Goal: Communication & Community: Answer question/provide support

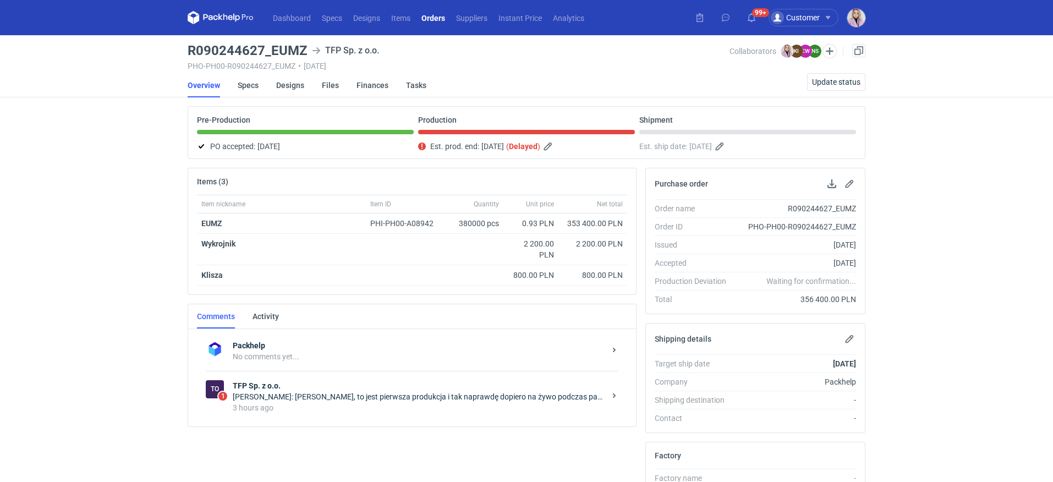
click at [352, 376] on div "To 1 TFP Sp. z o.o. [PERSON_NAME]: [PERSON_NAME], to jest pierwsza produkcja i …" at bounding box center [412, 396] width 412 height 51
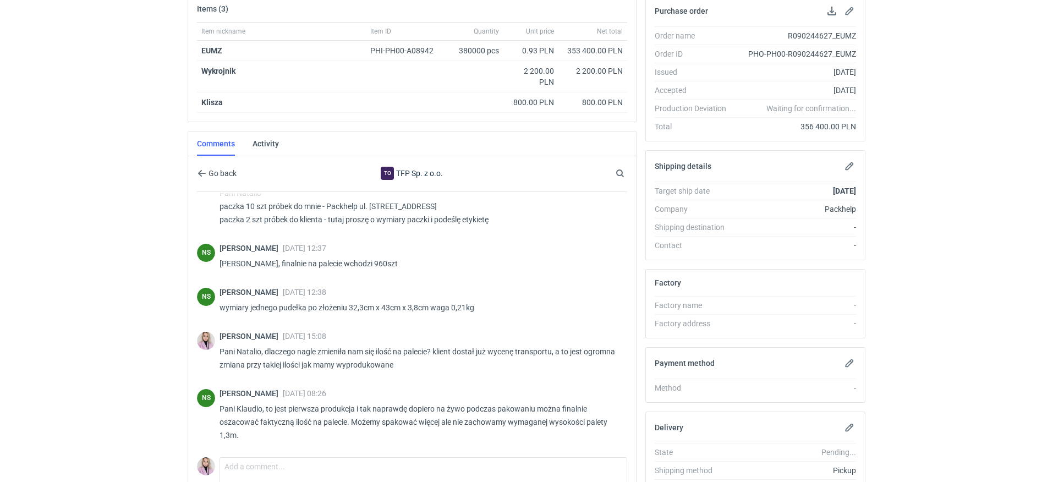
scroll to position [894, 0]
click at [142, 309] on html "Dashboard Specs Designs Items Orders Suppliers Instant Price Analytics 99+ Cust…" at bounding box center [526, 68] width 1053 height 482
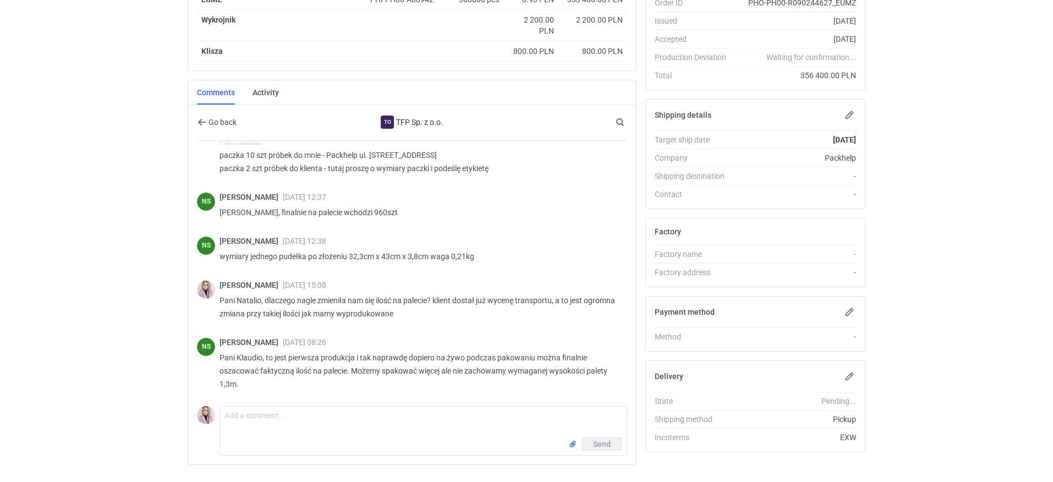
scroll to position [222, 0]
click at [262, 417] on textarea "Comment message" at bounding box center [423, 423] width 406 height 31
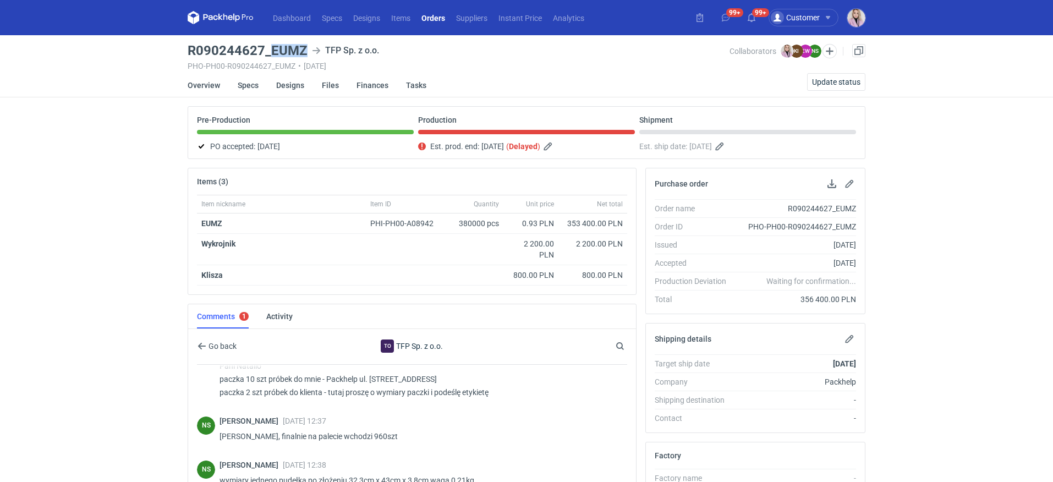
drag, startPoint x: 302, startPoint y: 52, endPoint x: 271, endPoint y: 53, distance: 31.4
click at [271, 53] on h3 "R090244627_EUMZ" at bounding box center [248, 50] width 120 height 13
copy h3 "EUMZ"
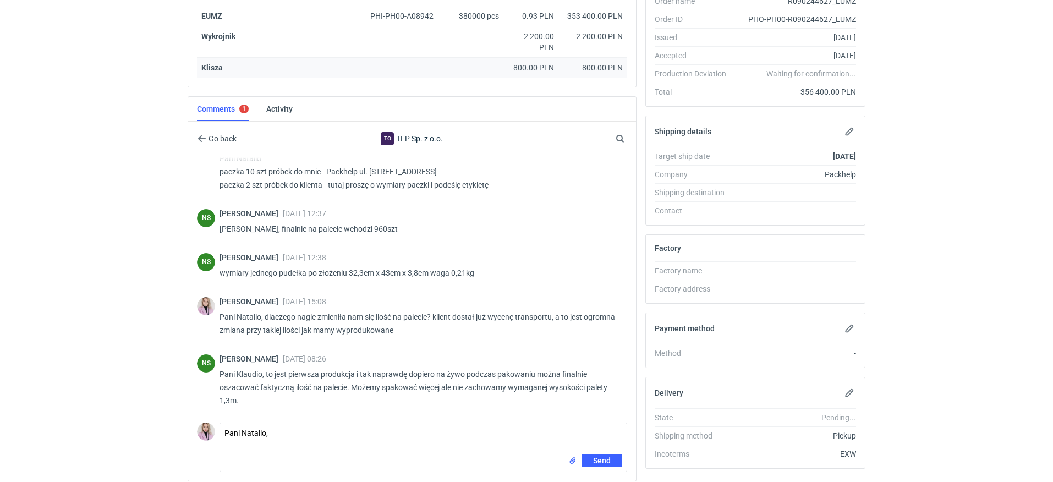
scroll to position [247, 0]
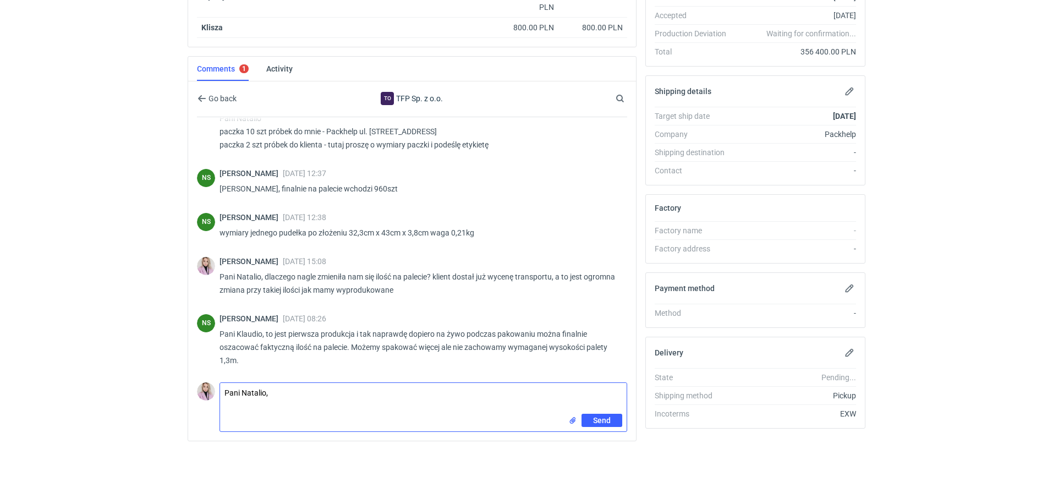
click at [276, 385] on textarea "Pani Natalio," at bounding box center [423, 398] width 406 height 31
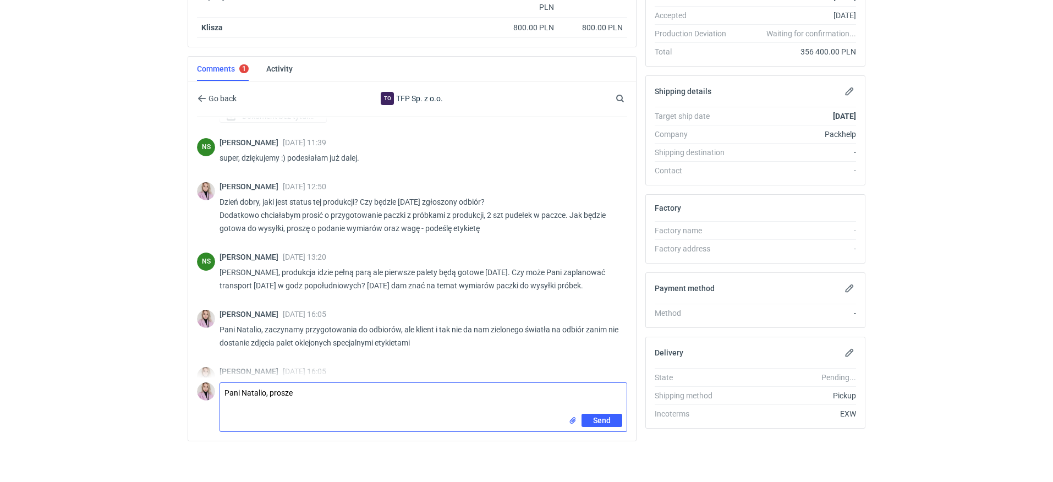
scroll to position [894, 0]
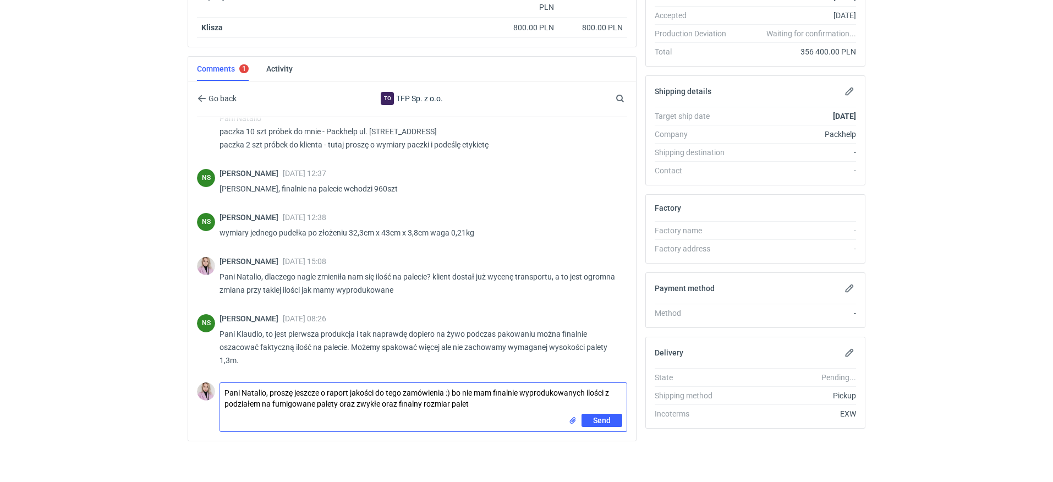
type textarea "Pani Natalio, proszę jeszcze o raport jakości do tego zamówienia :) bo nie mam …"
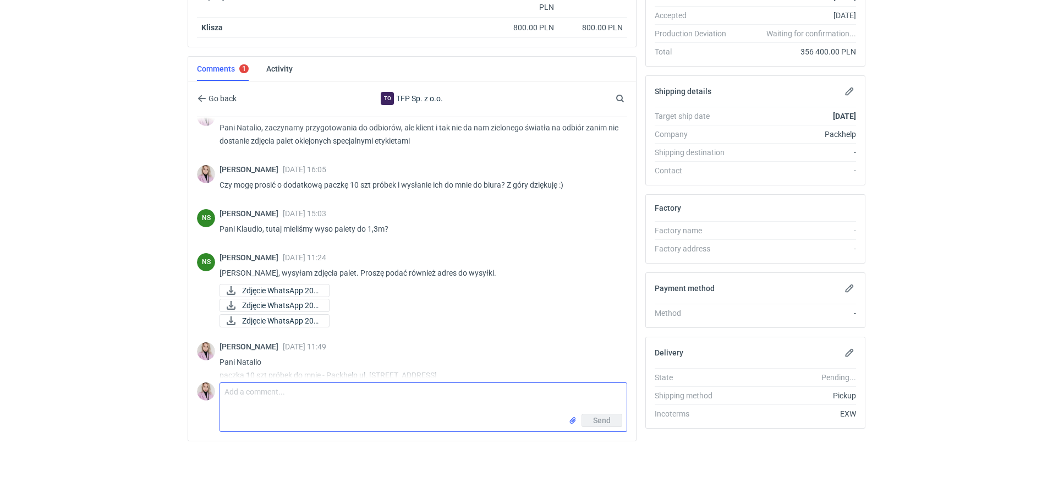
scroll to position [639, 0]
click at [285, 295] on span "Zdjęcie WhatsApp 202..." at bounding box center [281, 289] width 78 height 12
click at [278, 310] on span "Zdjęcie WhatsApp 202..." at bounding box center [281, 304] width 78 height 12
click at [281, 310] on span "Zdjęcie WhatsApp 202..." at bounding box center [281, 304] width 78 height 12
click at [271, 325] on span "Zdjęcie WhatsApp 202..." at bounding box center [281, 319] width 78 height 12
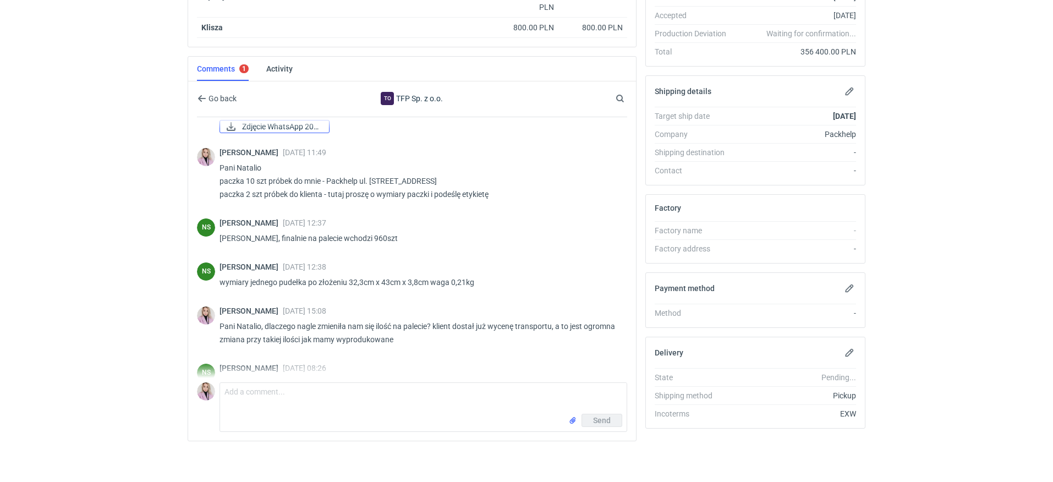
scroll to position [830, 0]
click at [368, 246] on p "[PERSON_NAME], finalnie na palecie wchodzi 960szt" at bounding box center [418, 239] width 399 height 13
copy p "960szt"
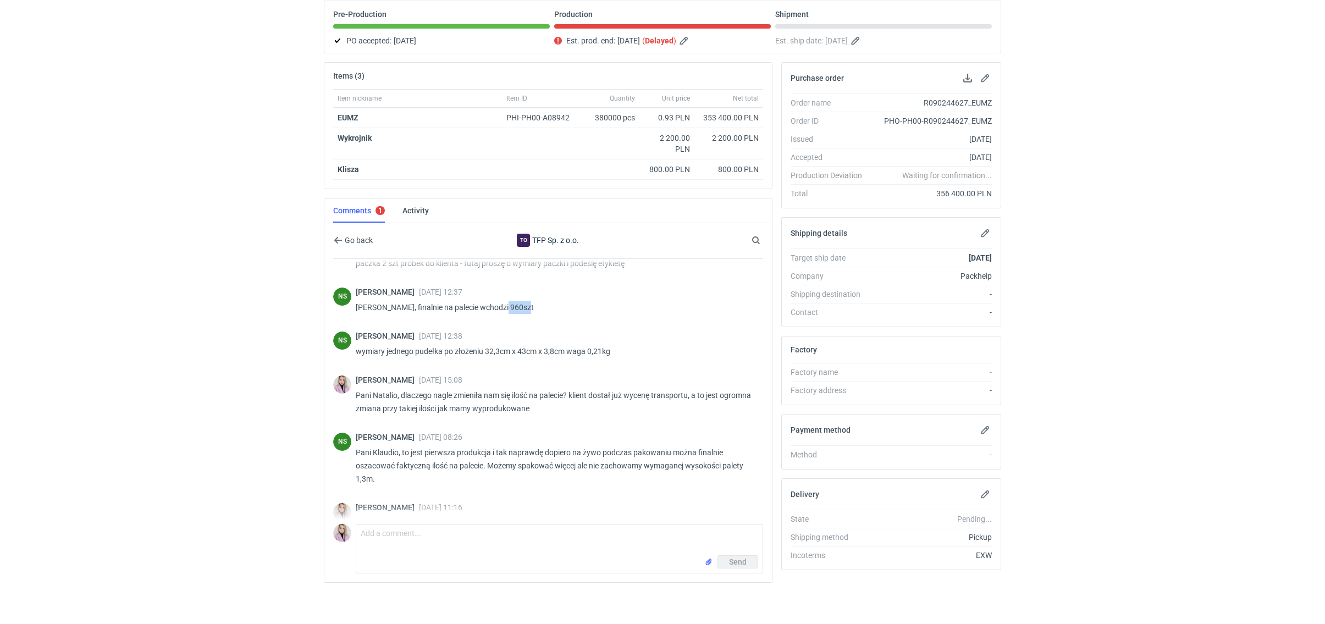
scroll to position [951, 0]
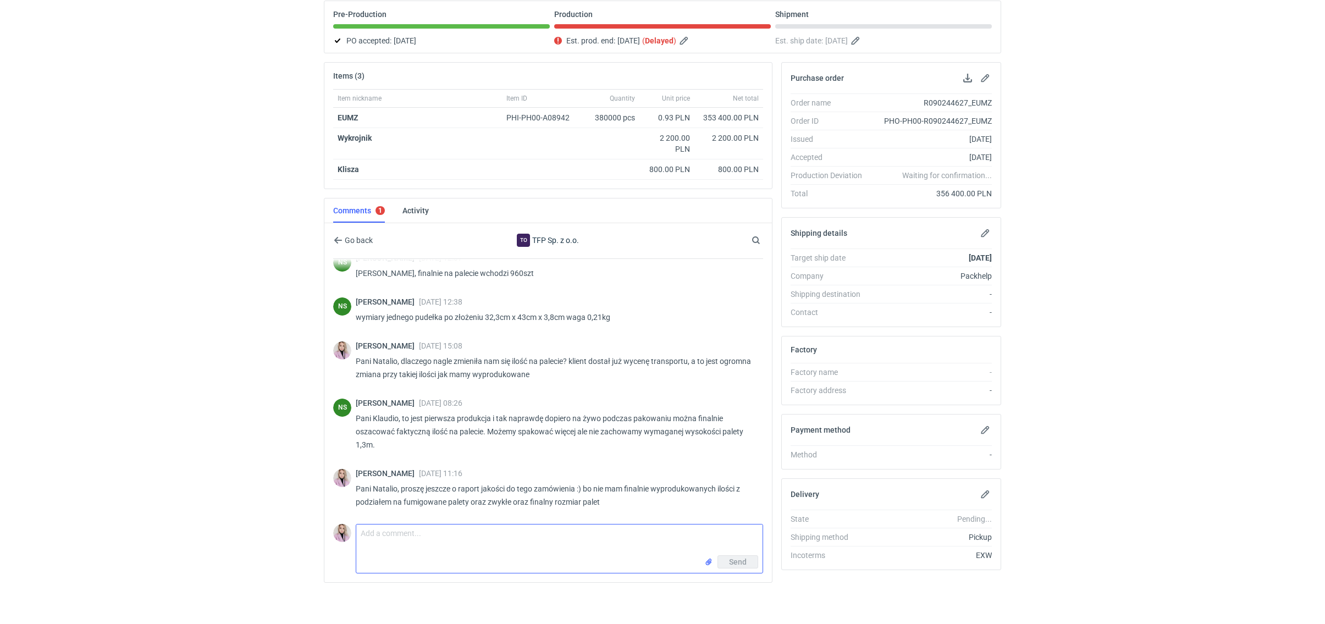
click at [410, 481] on textarea "Comment message" at bounding box center [559, 540] width 406 height 31
type textarea "Pani Natalio, a czy na palecie nie jest mniej dlatego że te pudełka są w równym…"
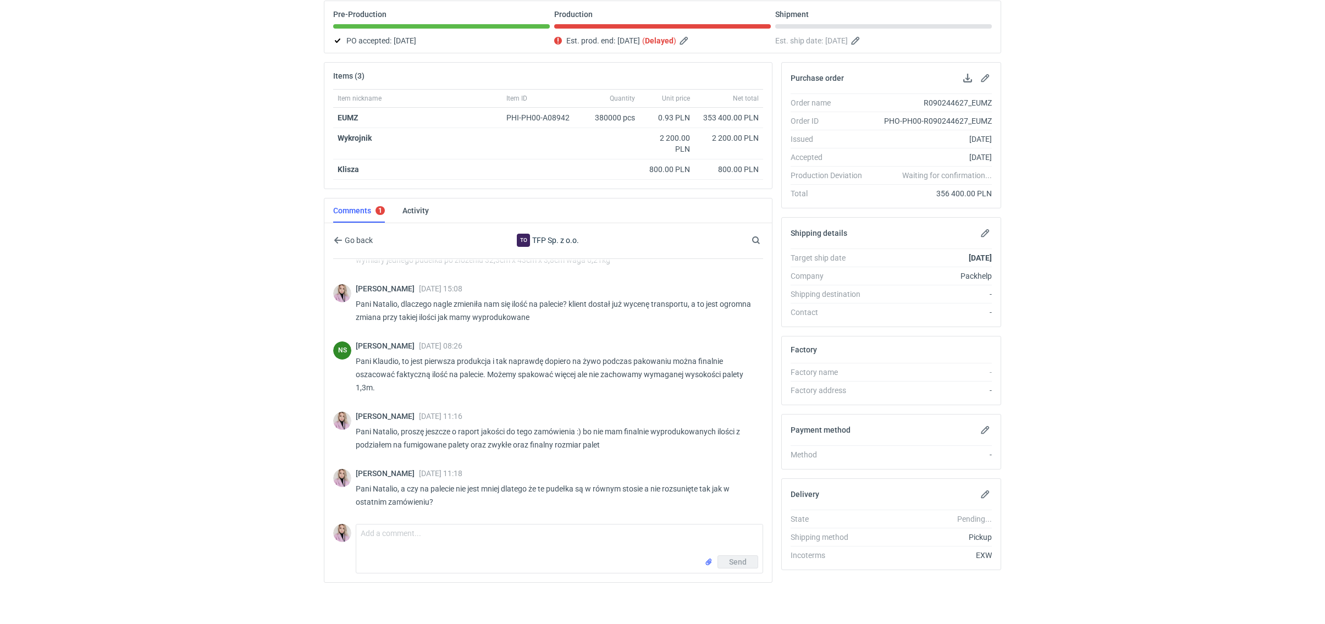
scroll to position [1009, 0]
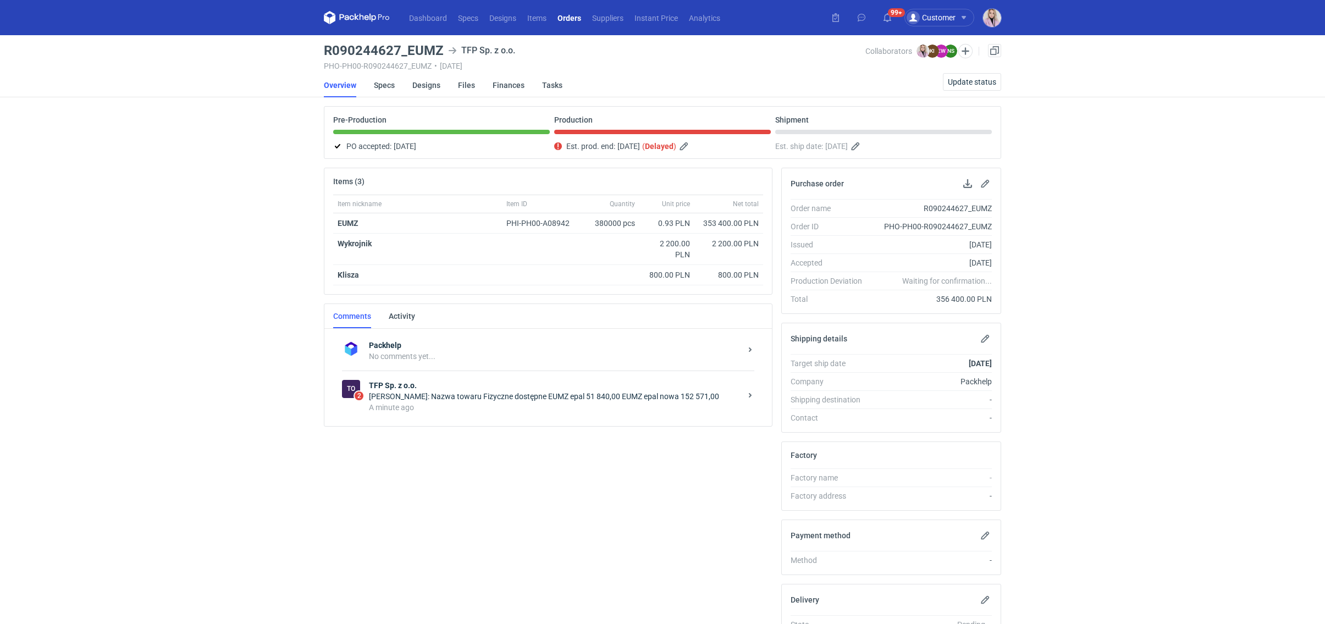
click at [459, 397] on div "Natalia Stępak: Nazwa towaru Fizyczne dostępne EUMZ epal 51 840,00 EUMZ epal no…" at bounding box center [555, 396] width 372 height 11
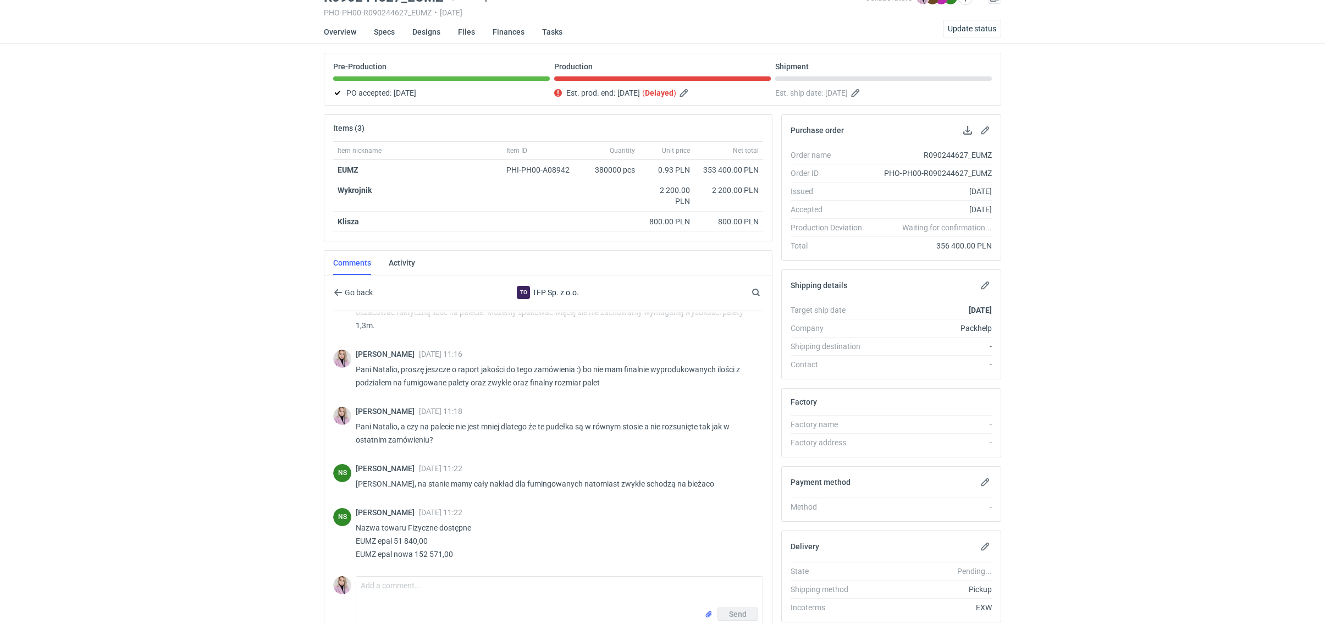
scroll to position [106, 0]
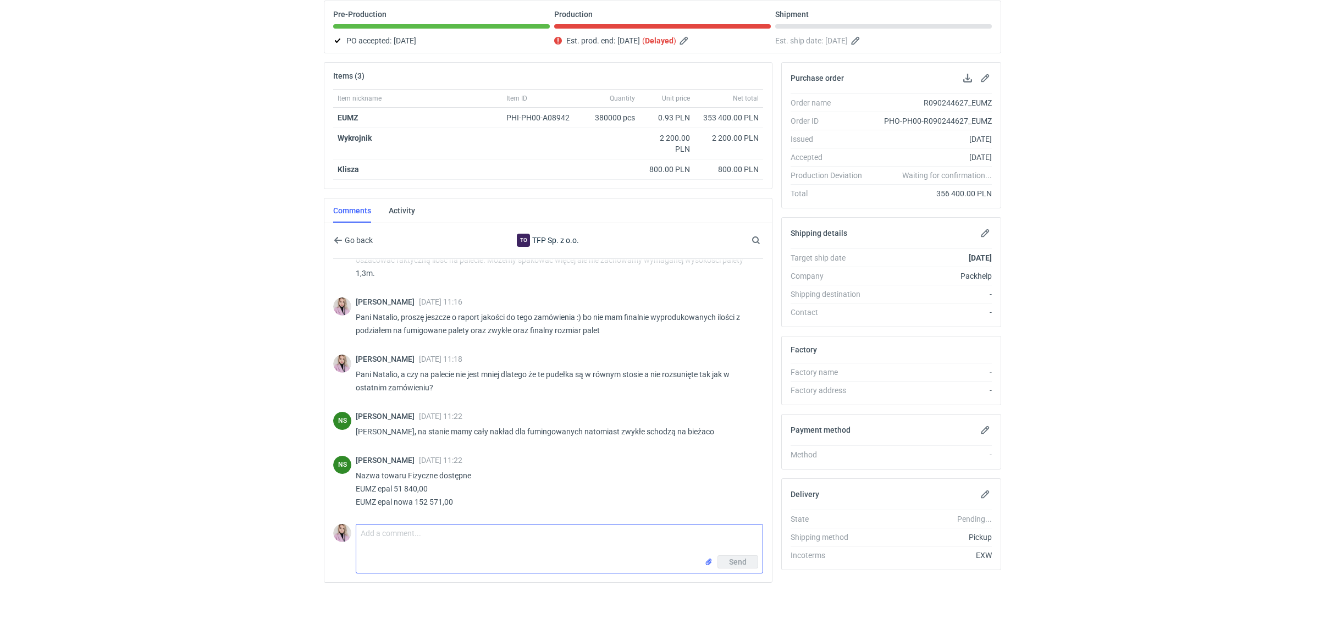
click at [397, 530] on textarea "Comment message" at bounding box center [559, 540] width 406 height 31
type textarea "P"
type textarea "Kiedy całość"
click at [366, 485] on p "Nazwa towaru Fizyczne dostępne EUMZ epal 51 840,00 EUMZ epal nowa 152 571,00" at bounding box center [555, 489] width 399 height 40
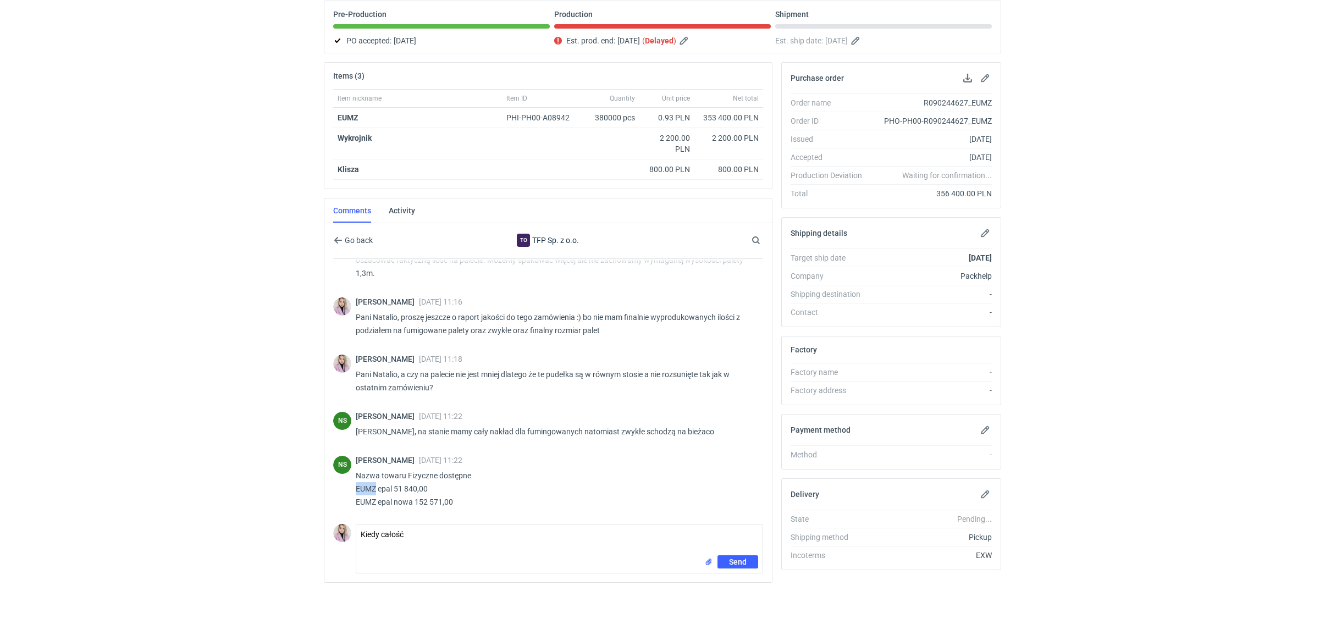
copy p "EUMZ"
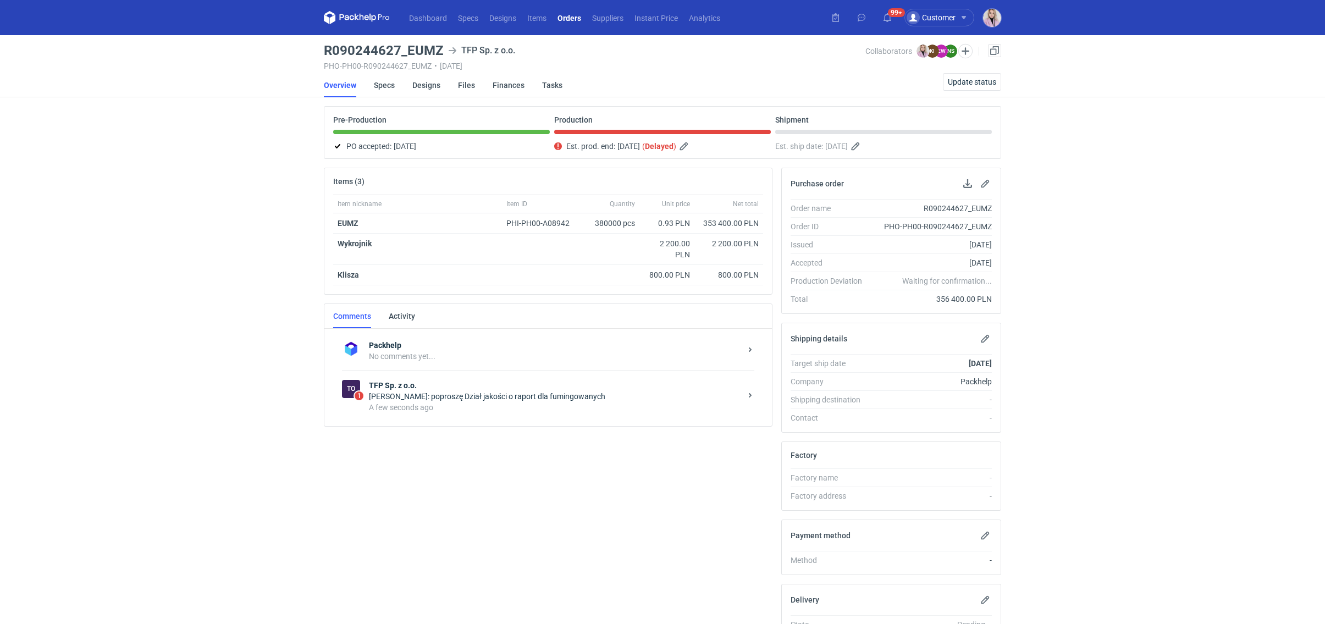
click at [462, 402] on div "A few seconds ago" at bounding box center [555, 407] width 372 height 11
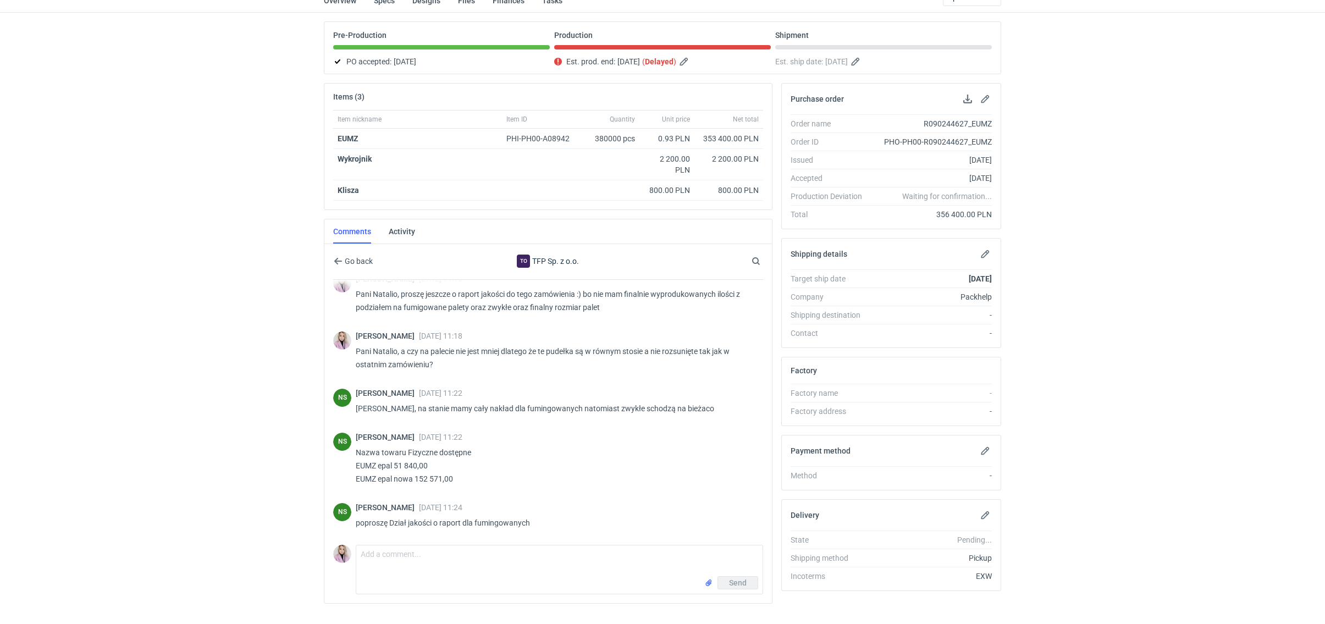
scroll to position [88, 0]
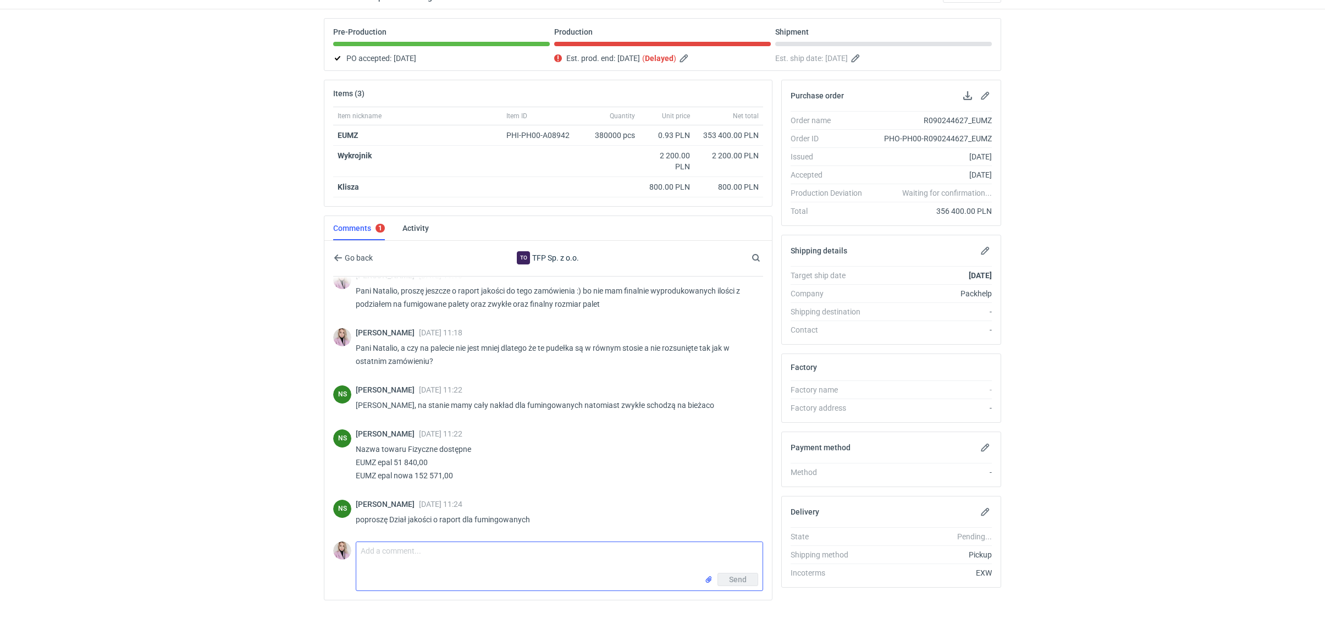
click at [411, 557] on textarea "Comment message" at bounding box center [559, 557] width 406 height 31
click at [416, 557] on textarea "Comment message" at bounding box center [559, 557] width 406 height 31
type textarea "Pani Natalio, czy całość będzie gotowa dziś?"
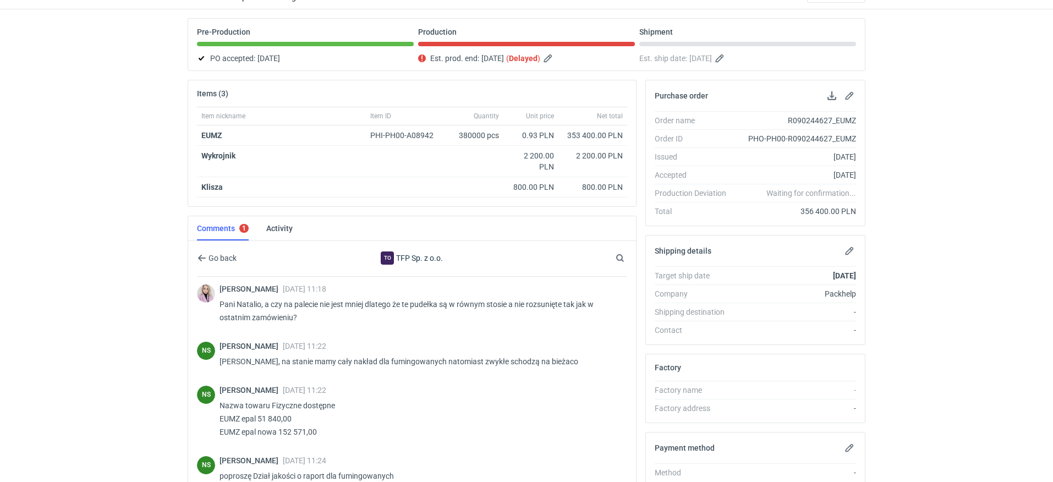
scroll to position [232, 0]
